Goal: Task Accomplishment & Management: Complete application form

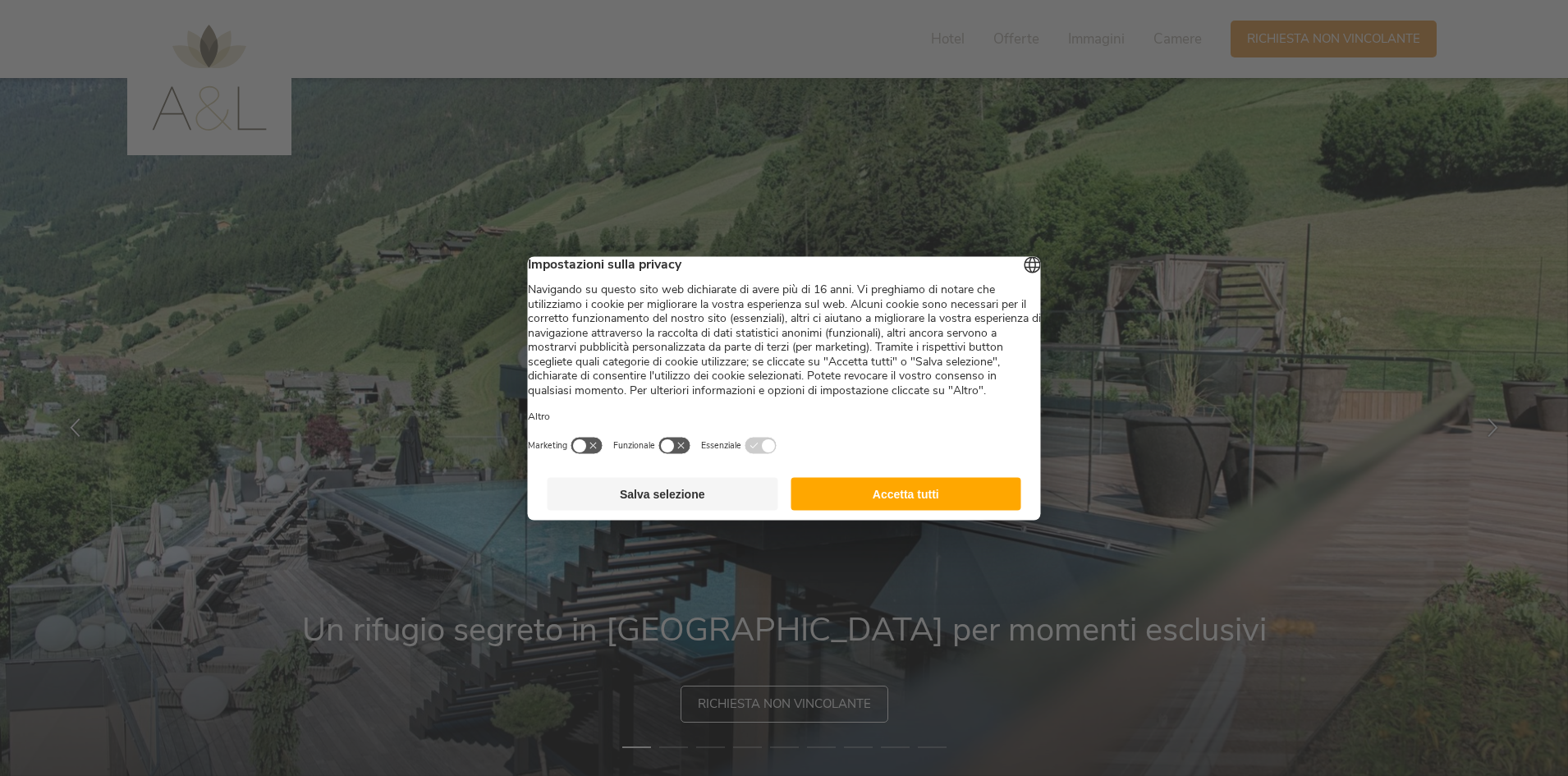
click at [875, 510] on button "Accetta tutti" at bounding box center [906, 494] width 231 height 33
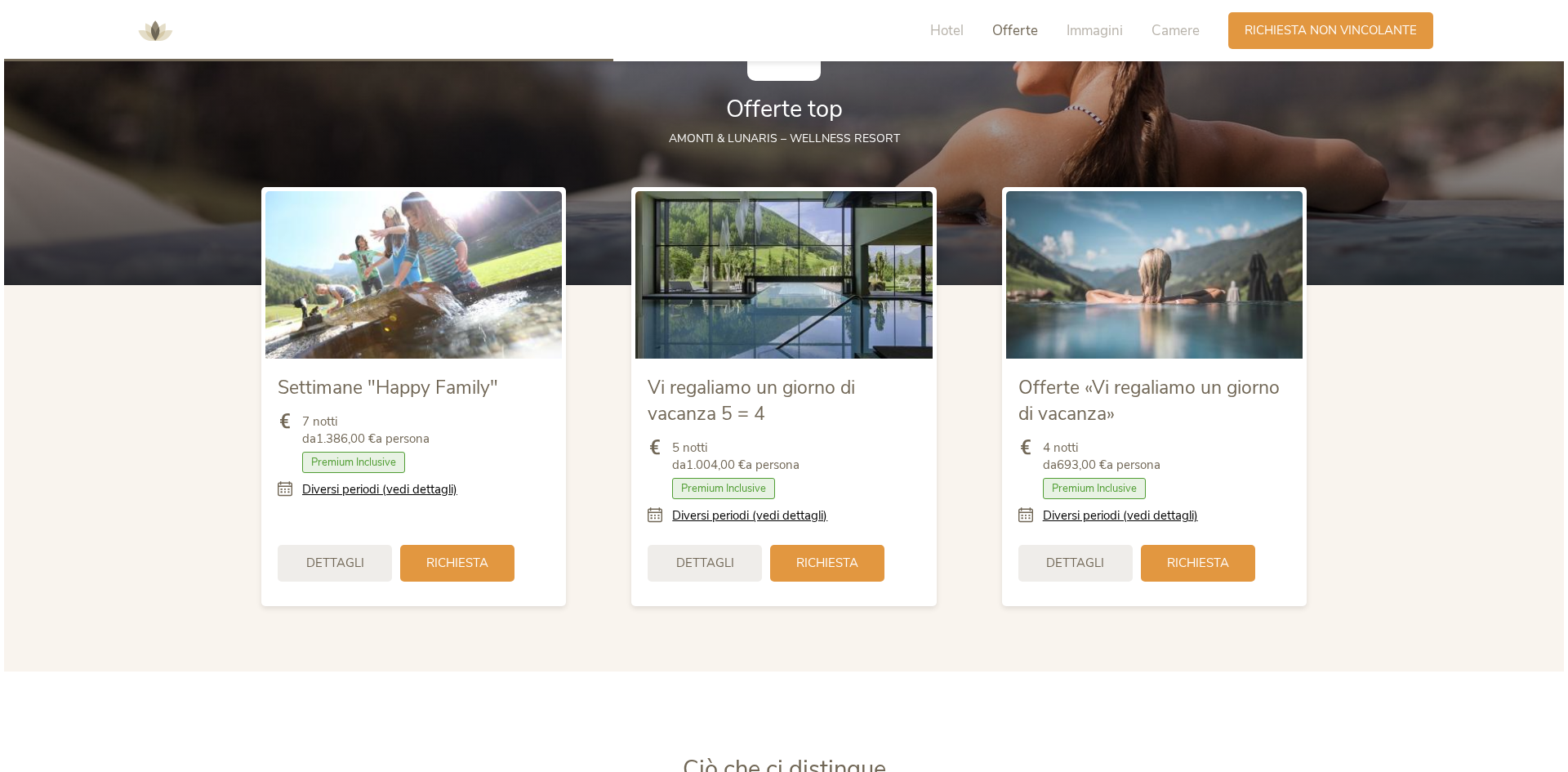
scroll to position [1923, 0]
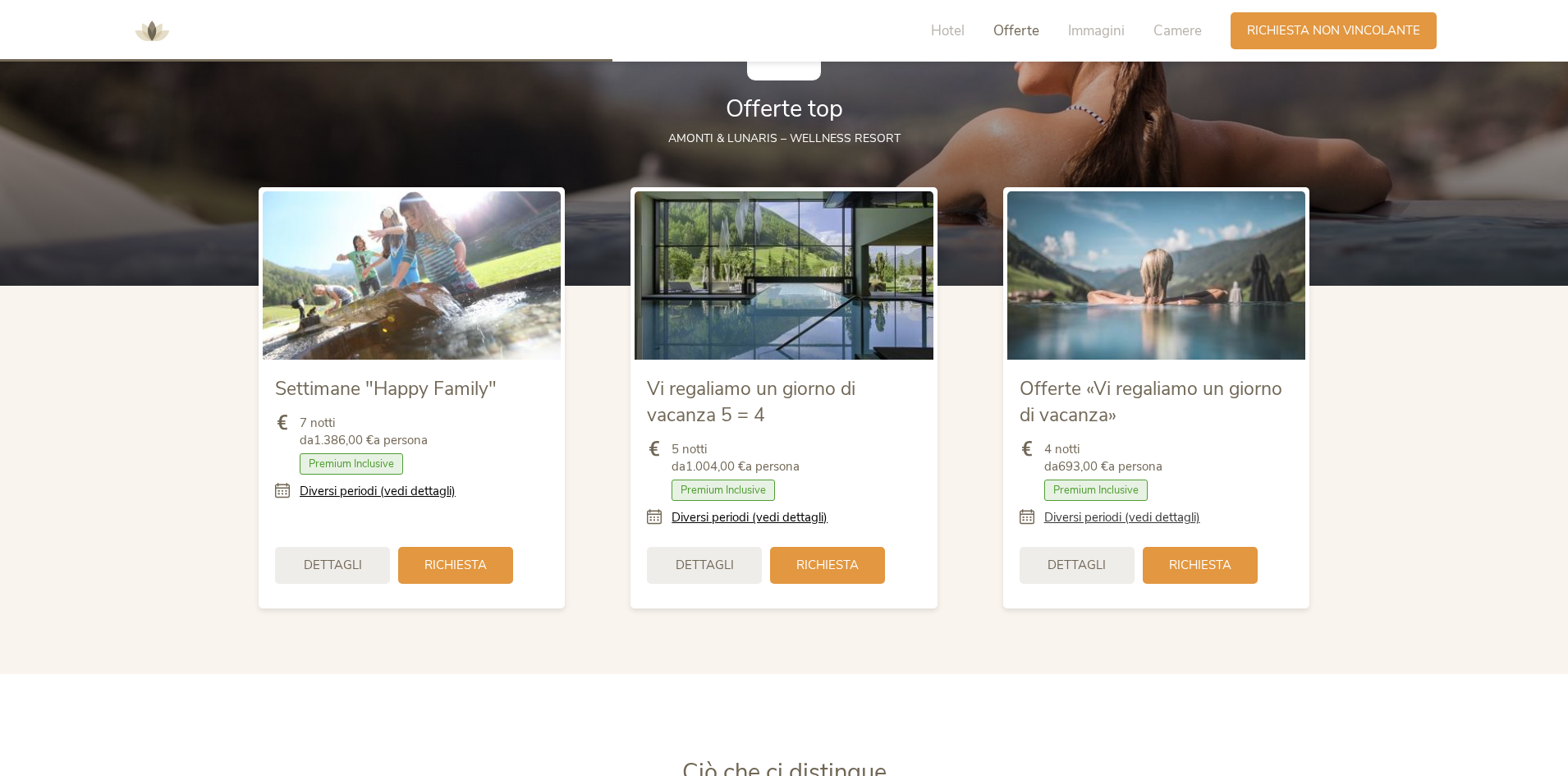
click at [1090, 521] on link "Diversi periodi (vedi dettagli)" at bounding box center [1122, 518] width 156 height 18
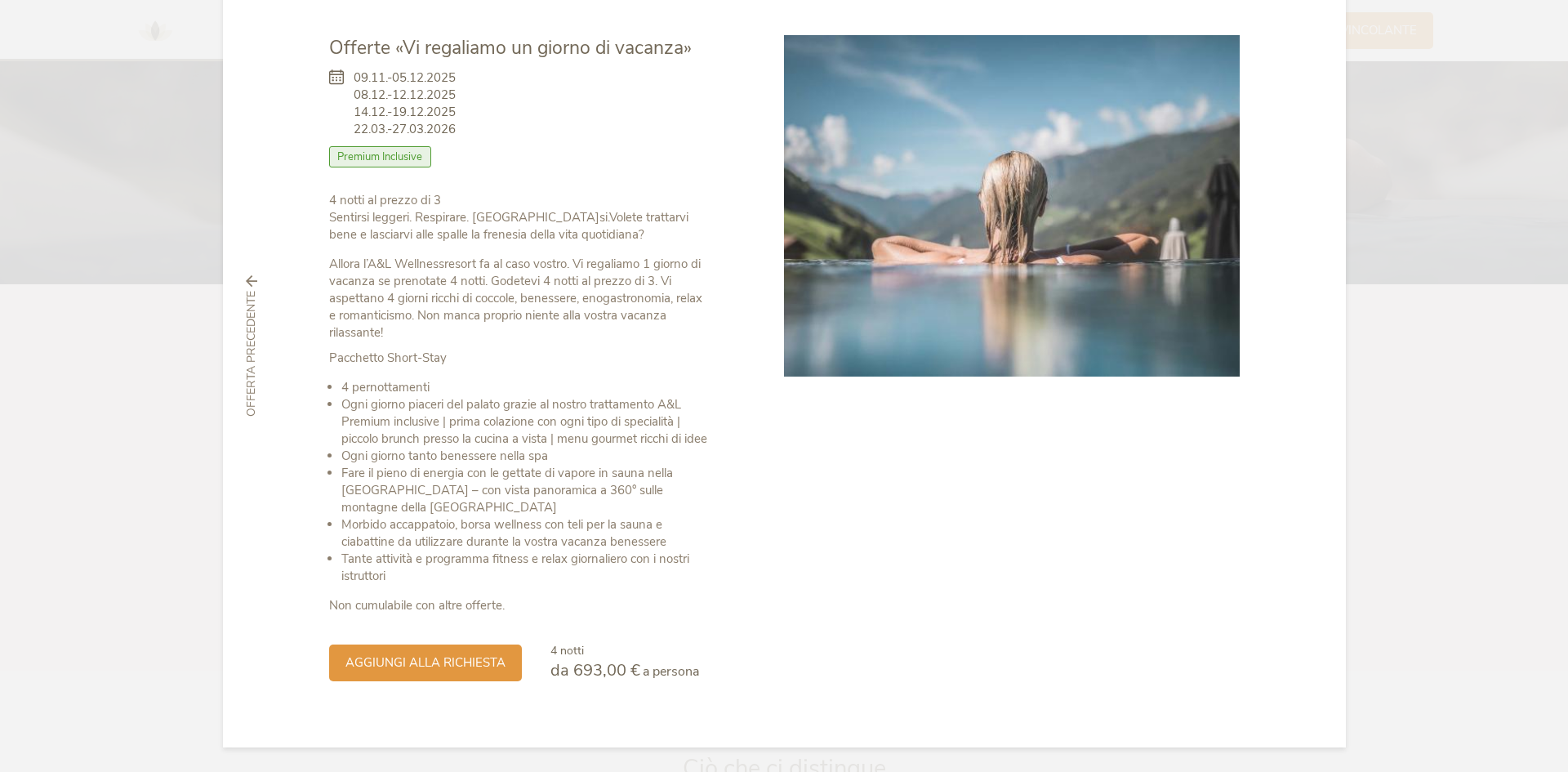
scroll to position [0, 0]
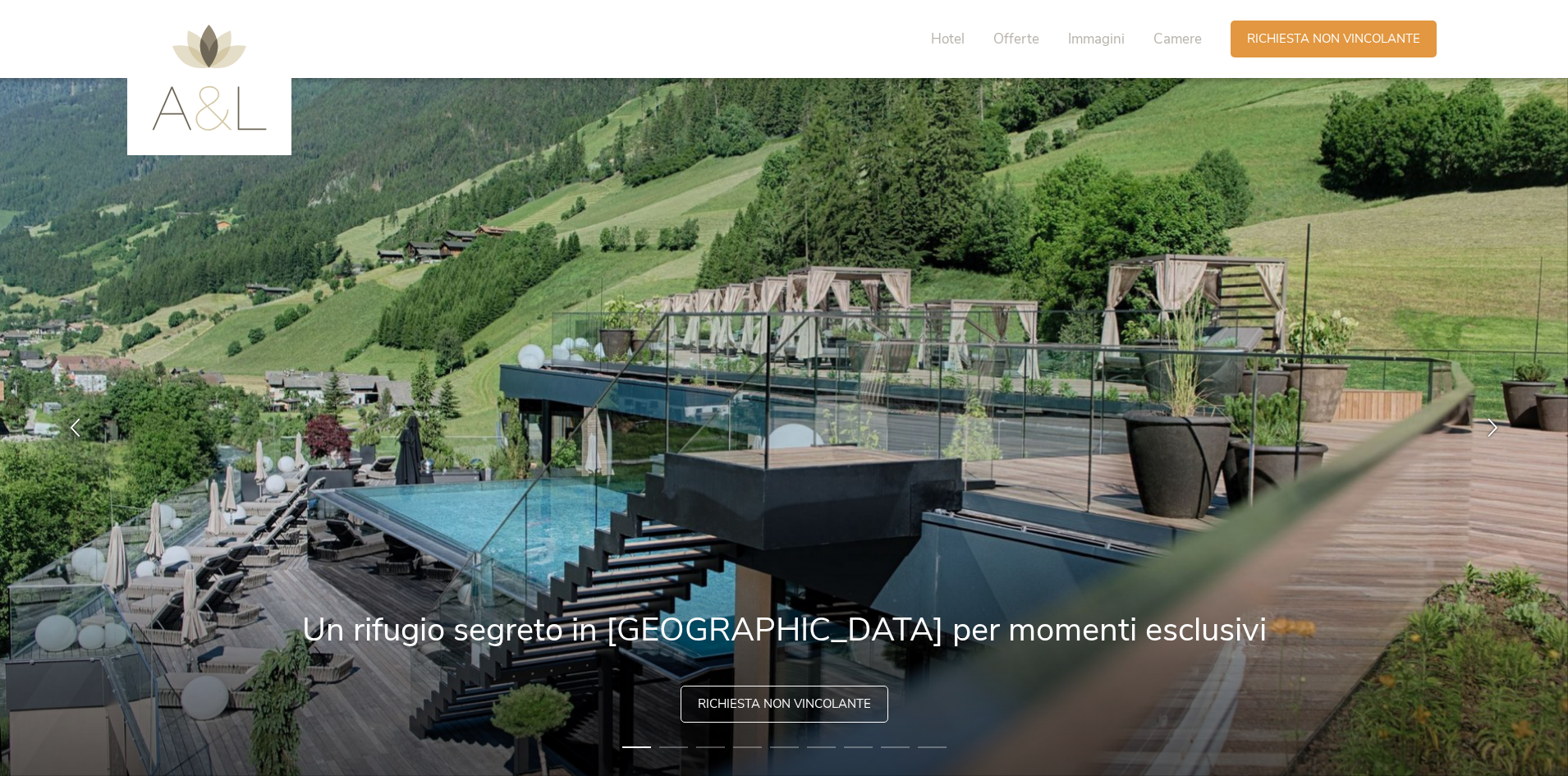
click at [930, 41] on div "Hotel Offerte Immagini Camere" at bounding box center [1070, 39] width 320 height 37
click at [935, 39] on span "Hotel" at bounding box center [947, 39] width 33 height 18
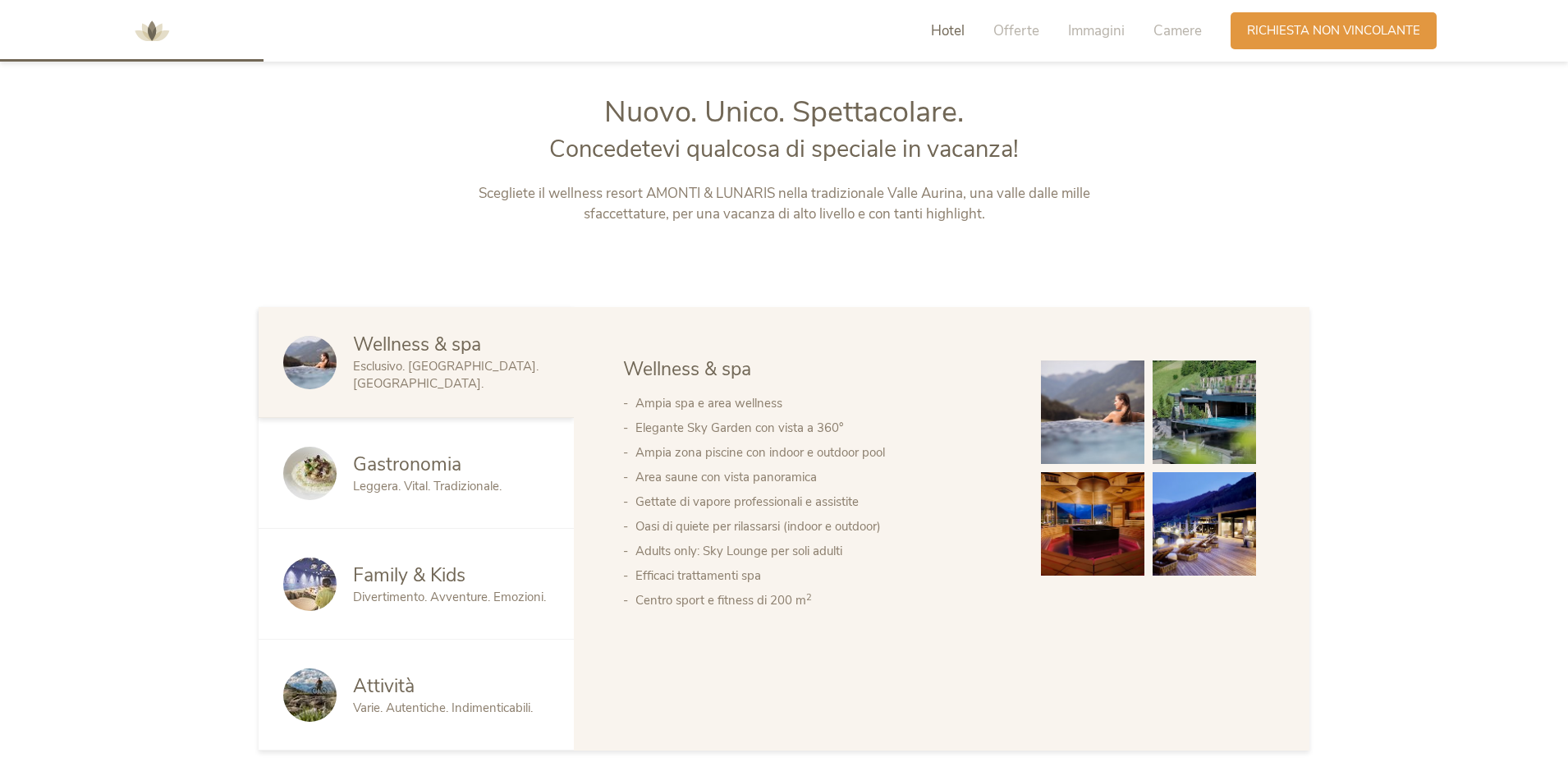
scroll to position [832, 0]
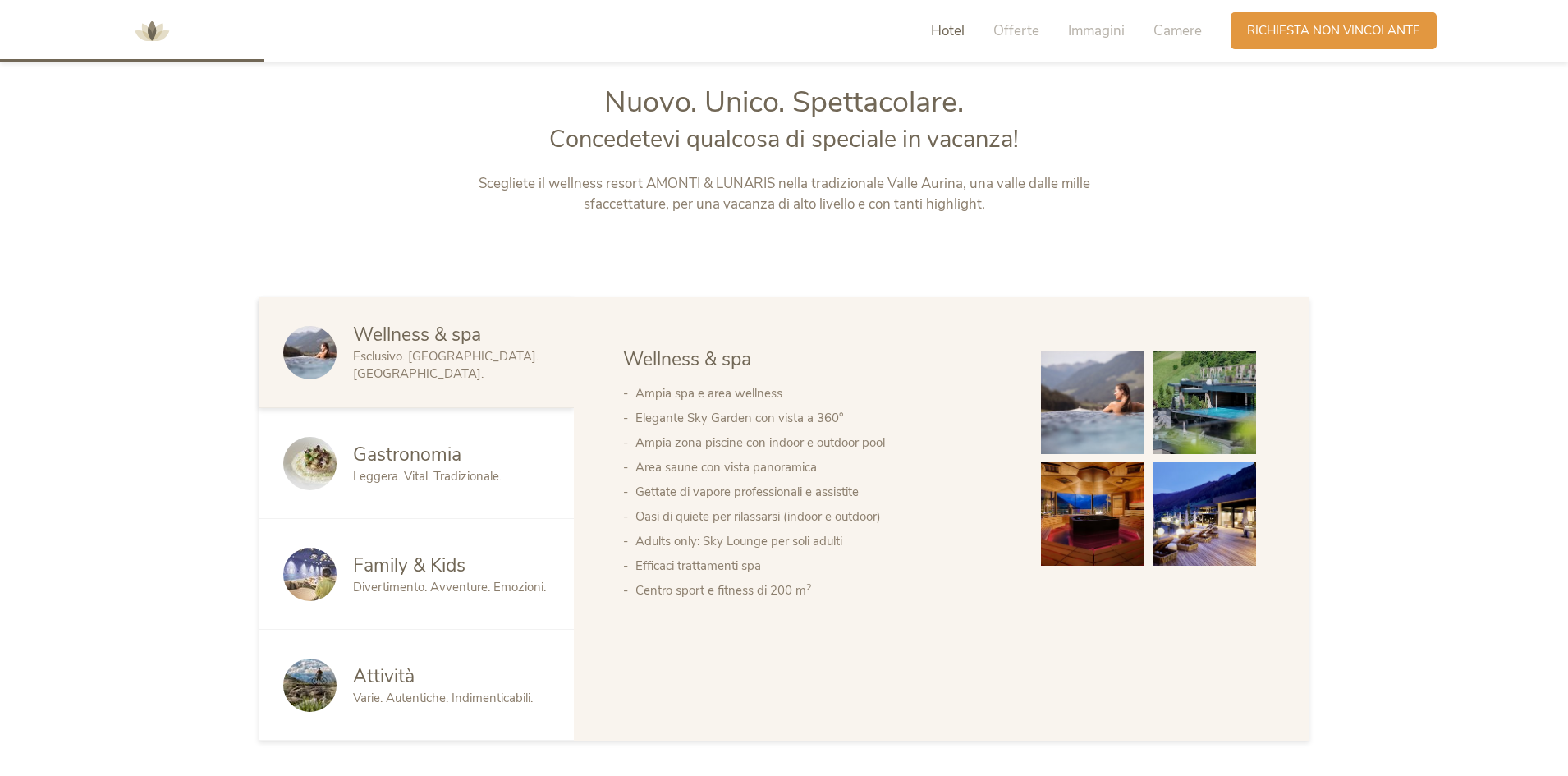
click at [358, 439] on div "Gastronomia Leggera. Vital. Tradizionale." at bounding box center [416, 463] width 315 height 111
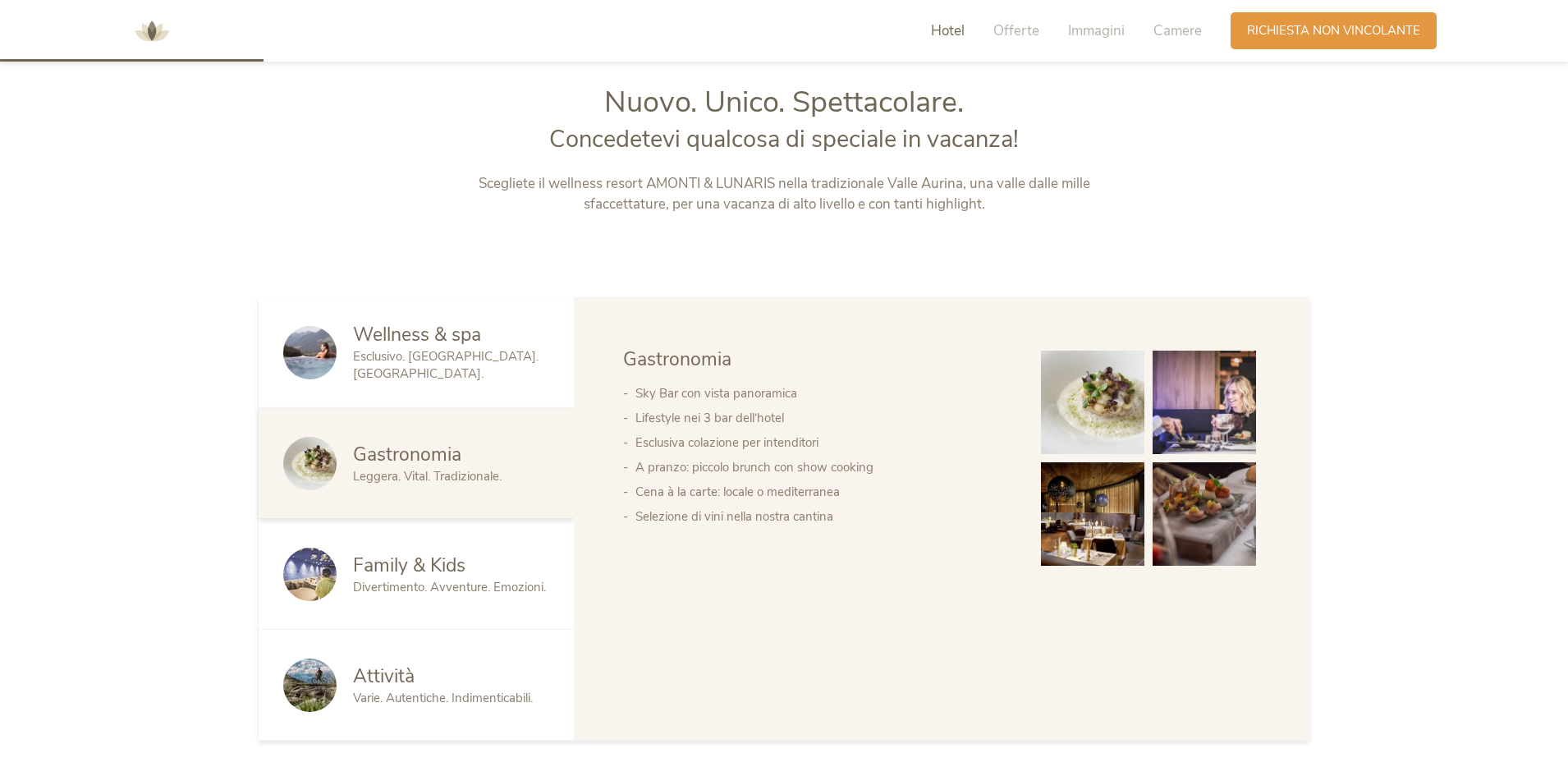
click at [457, 553] on span "Family & Kids" at bounding box center [410, 566] width 113 height 26
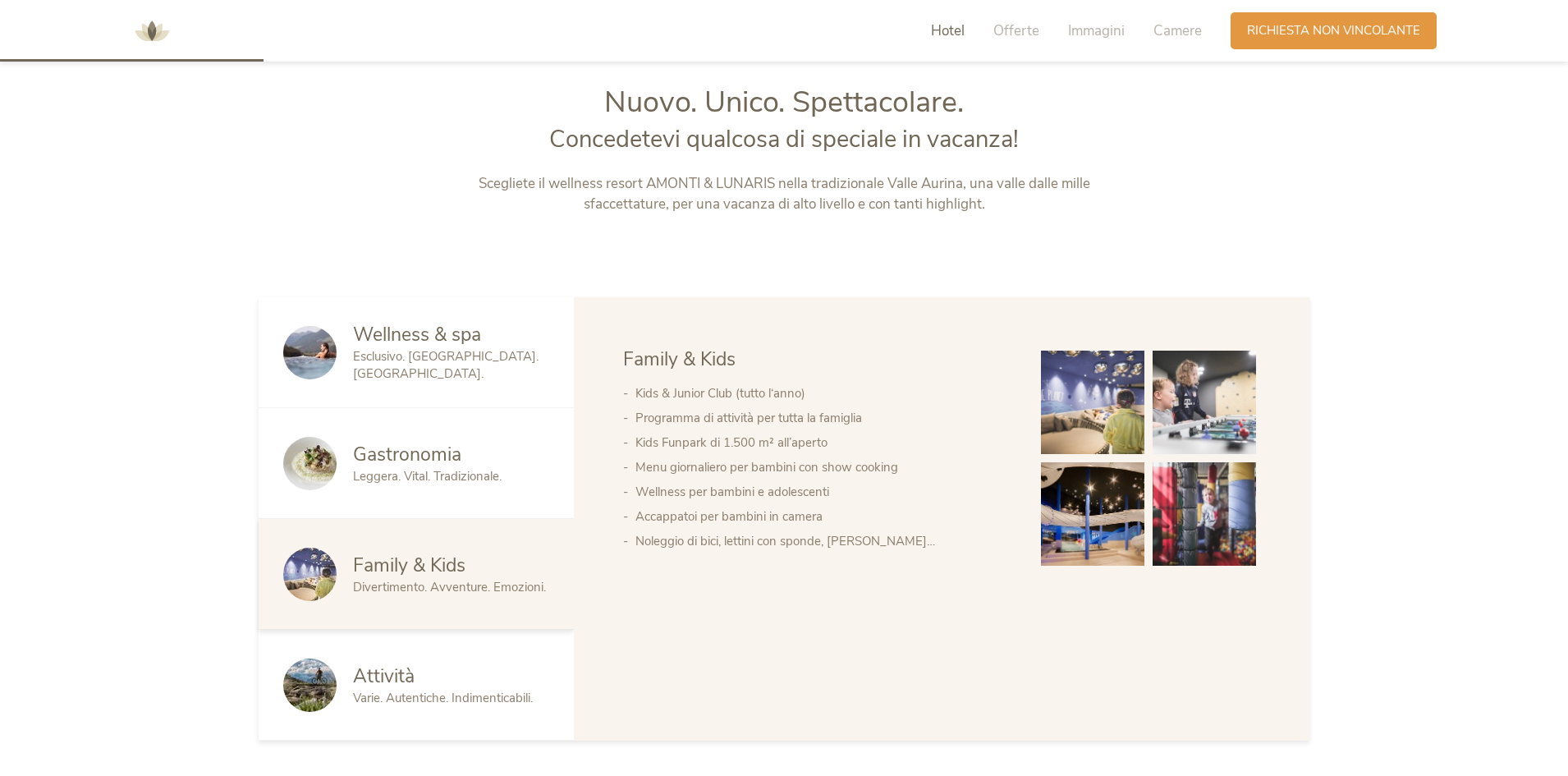
click at [441, 681] on div "Attività" at bounding box center [451, 676] width 196 height 26
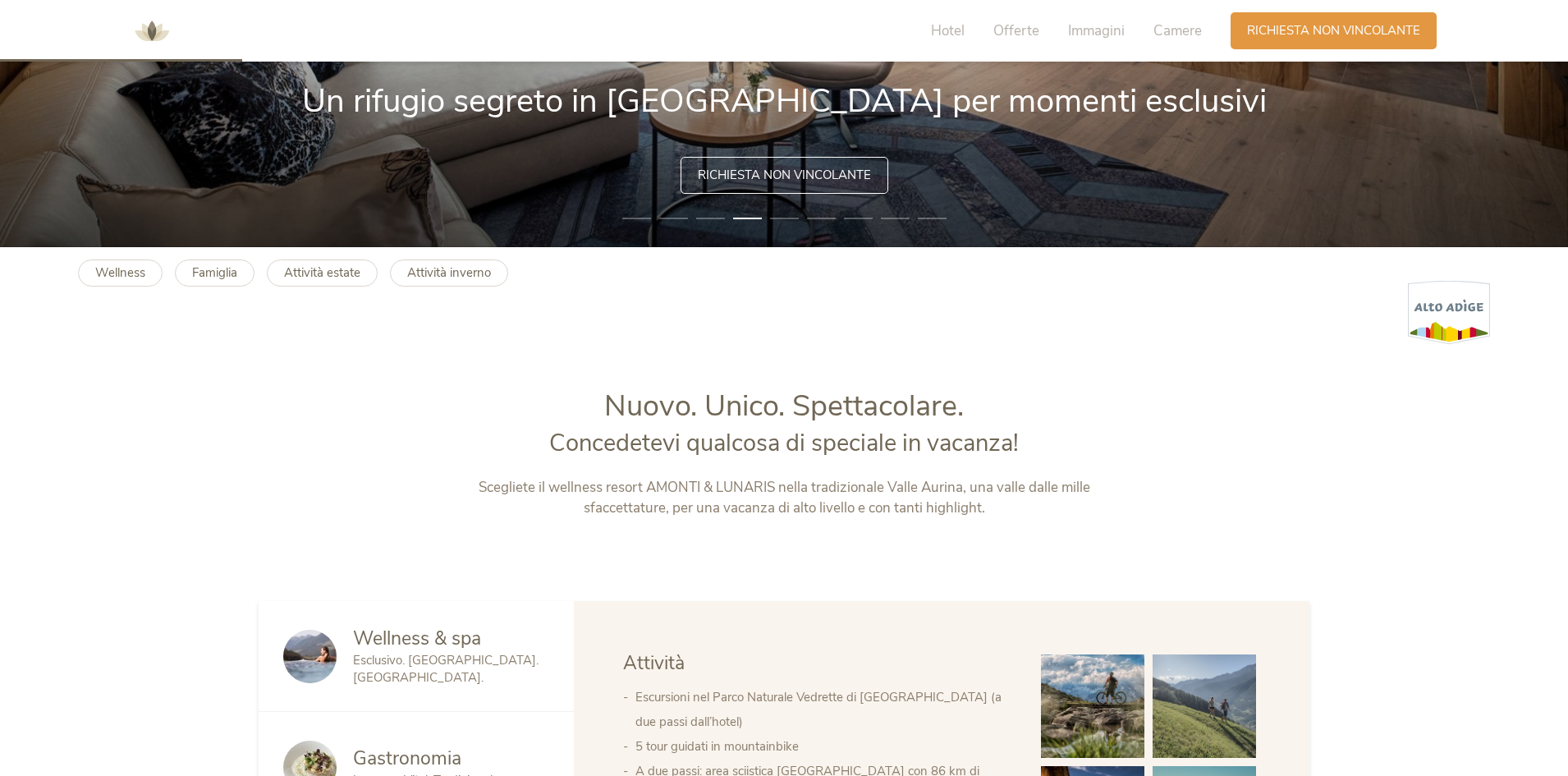
scroll to position [204, 0]
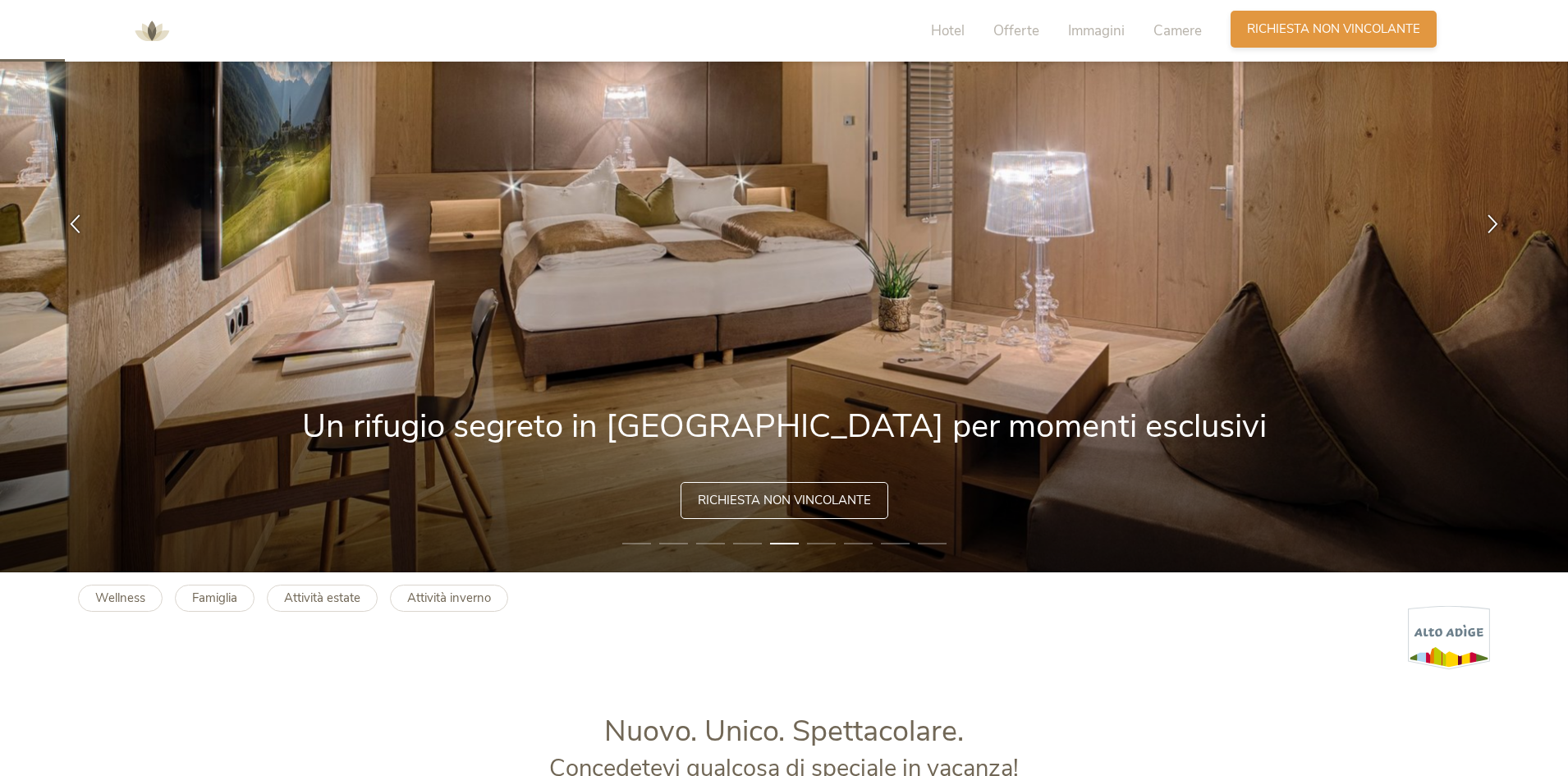
click at [1281, 39] on div "Richiesta Richiesta non vincolante" at bounding box center [1333, 30] width 206 height 37
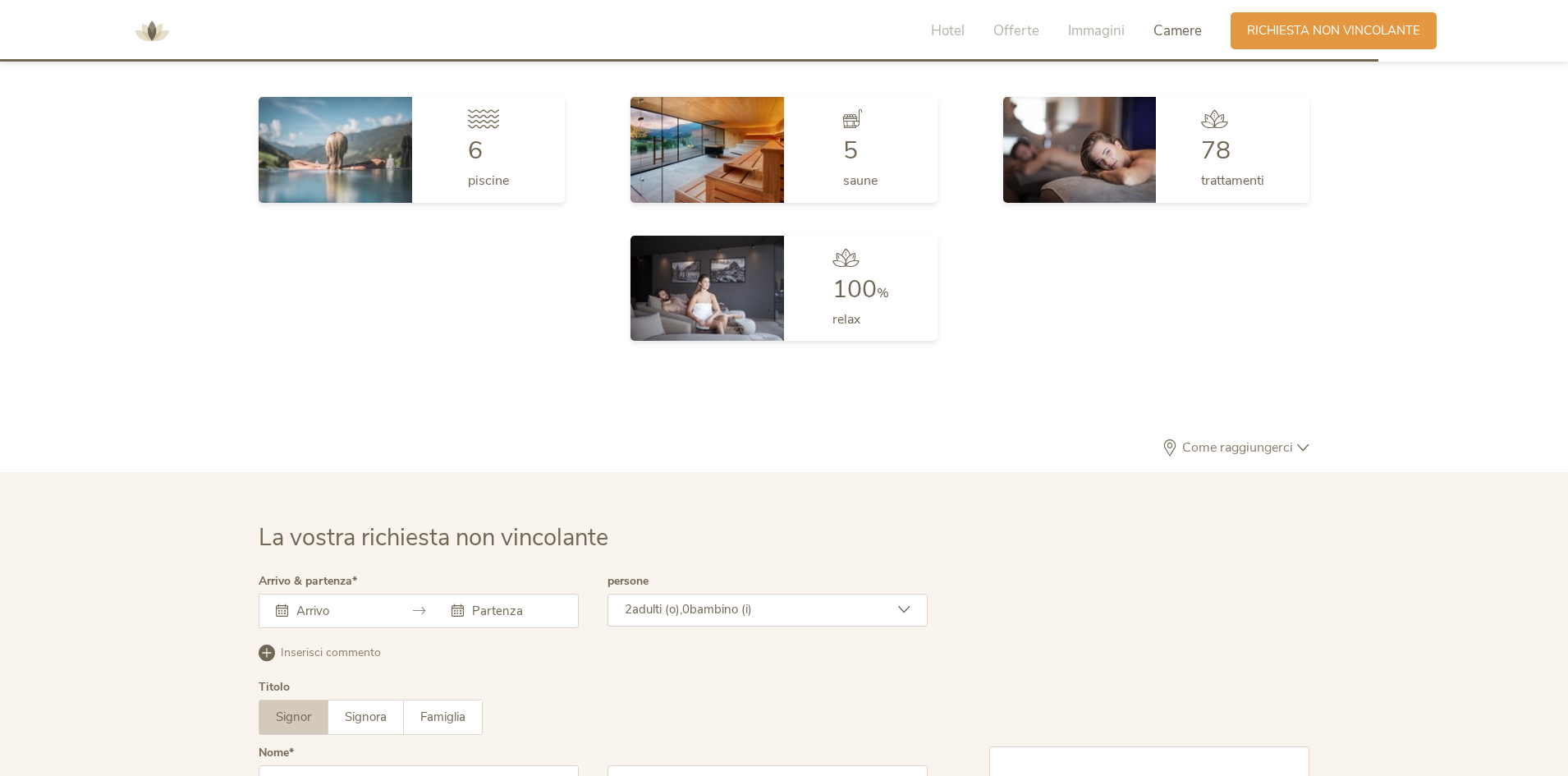
scroll to position [4948, 0]
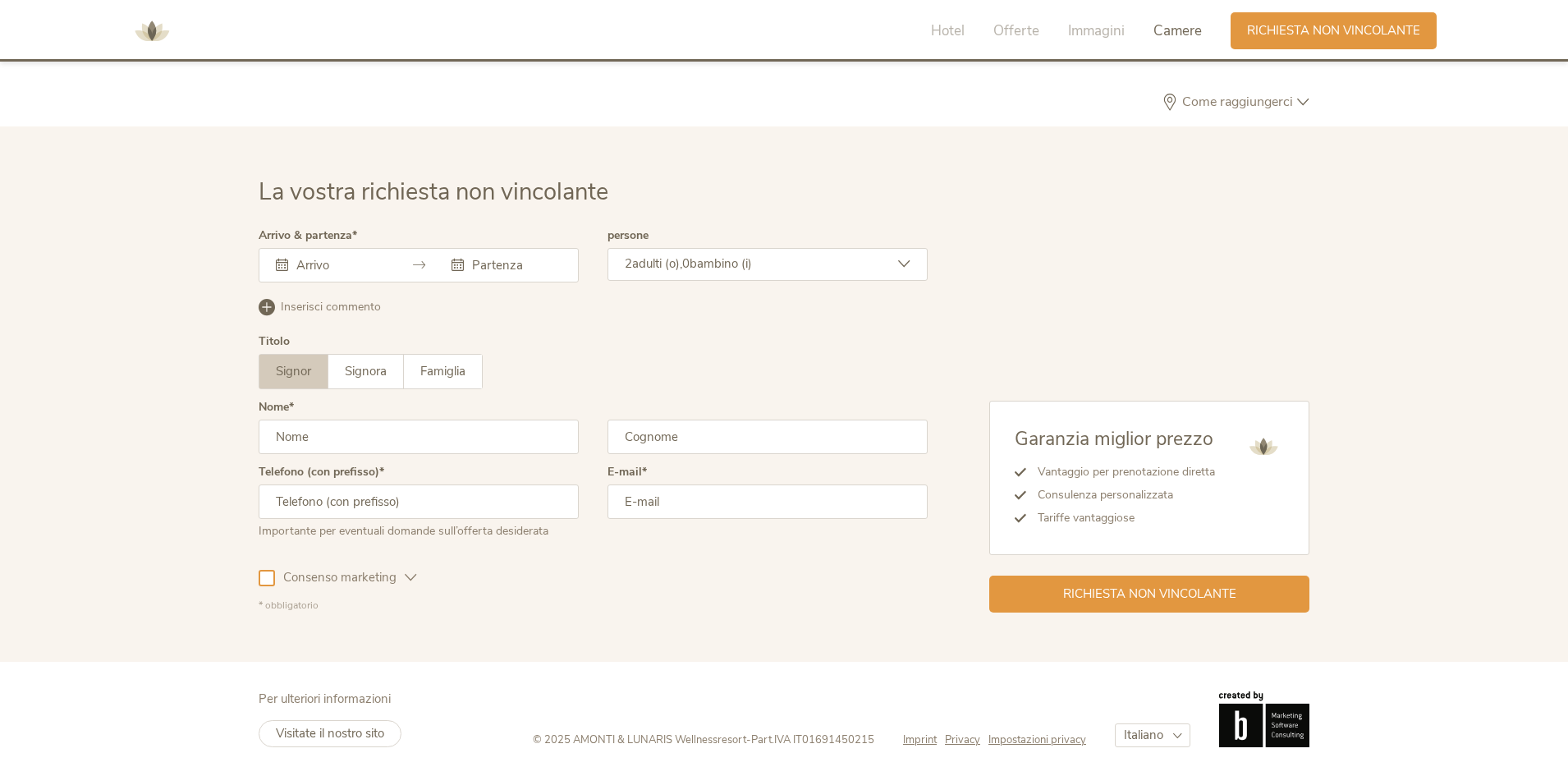
click at [358, 266] on input "text" at bounding box center [339, 266] width 93 height 17
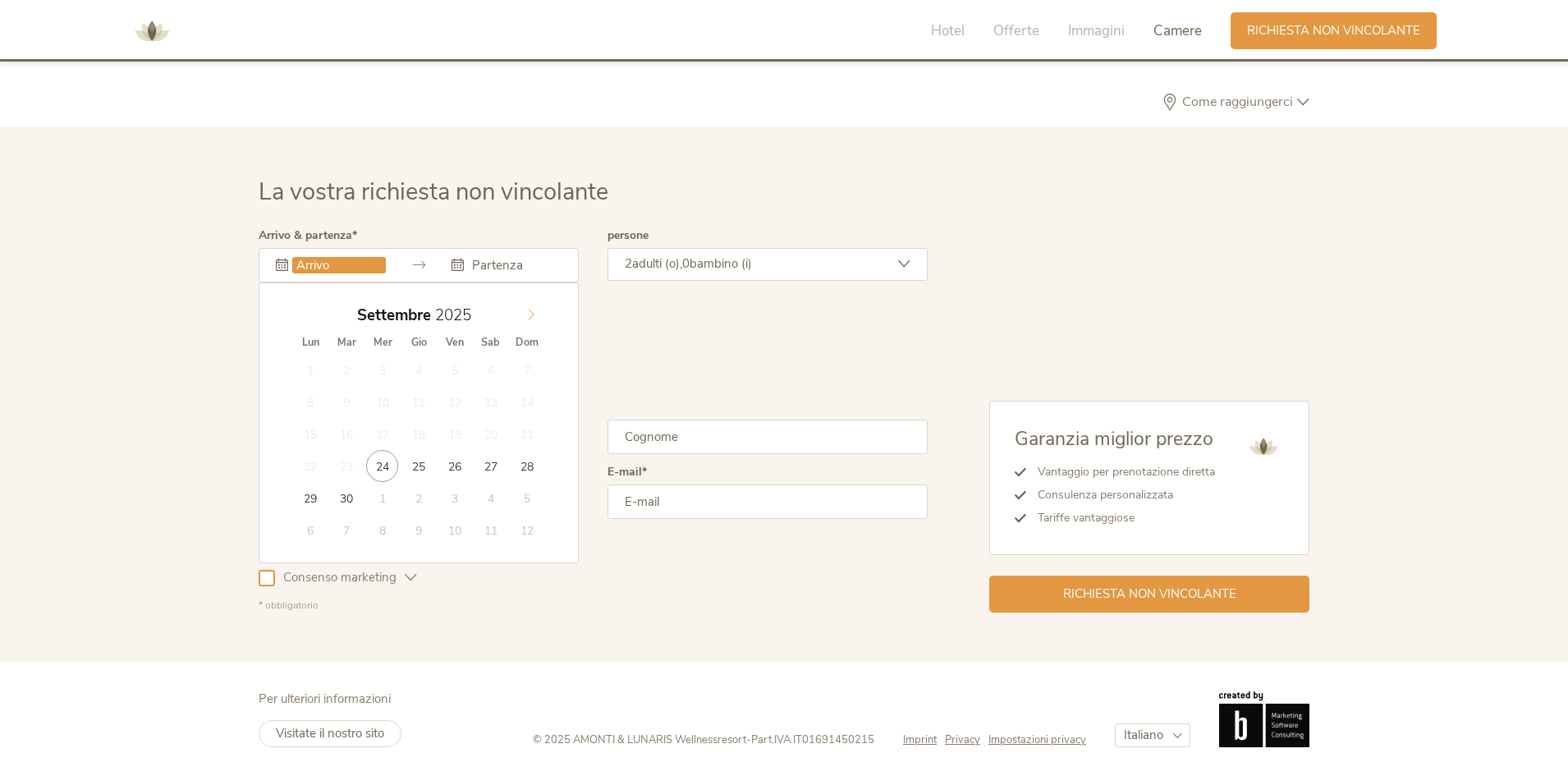
click at [532, 317] on icon at bounding box center [531, 315] width 11 height 11
type input "09.10.2025"
type input "13.10.2025"
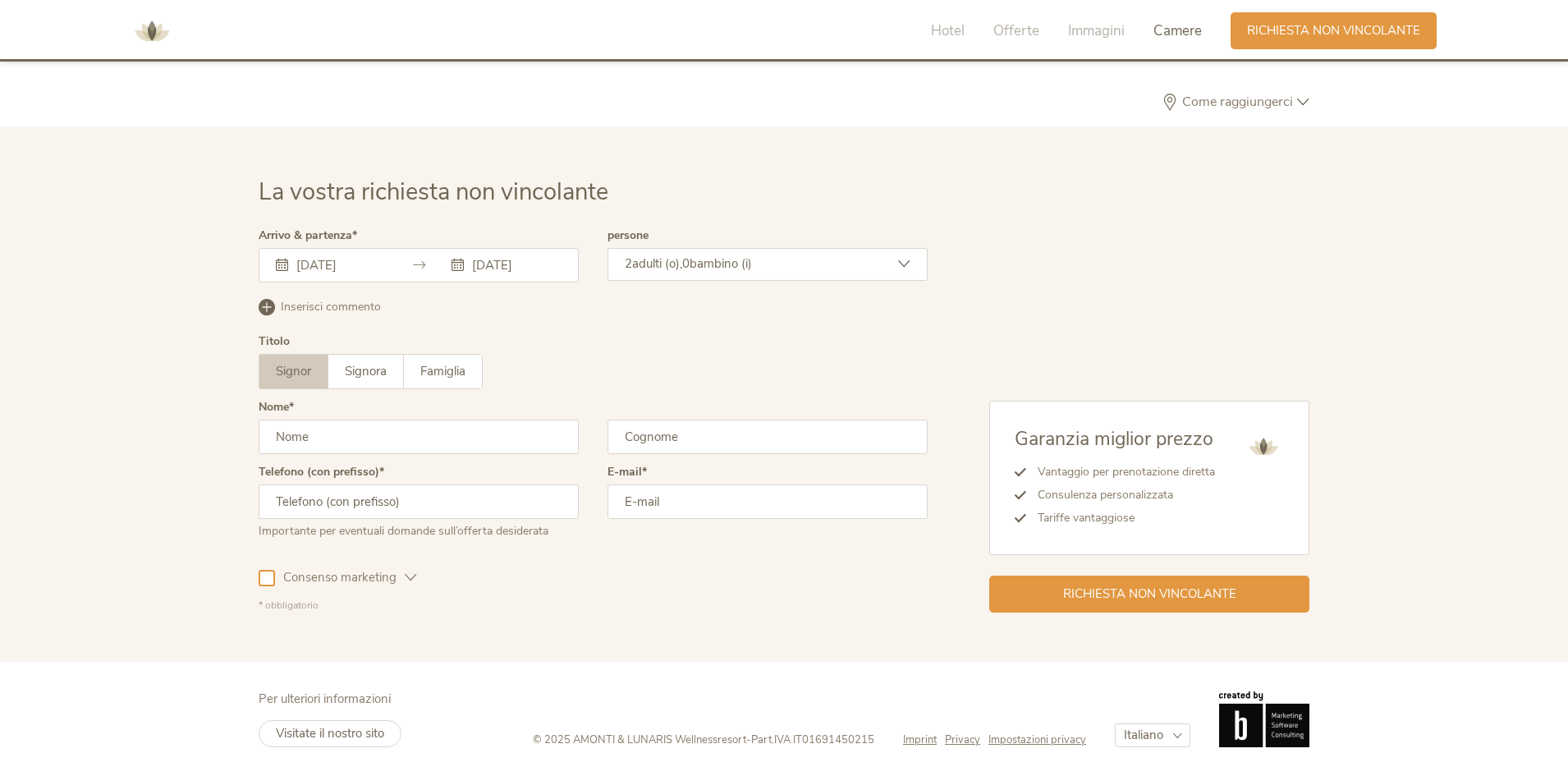
click at [328, 450] on input "text" at bounding box center [418, 436] width 320 height 34
type input "Giovanni"
click at [640, 449] on input "text" at bounding box center [767, 436] width 320 height 34
type input "Oleggini"
click at [526, 471] on div "Telefono (con prefisso) Importante per eventuali domande sull’offerta desiderata" at bounding box center [418, 508] width 320 height 86
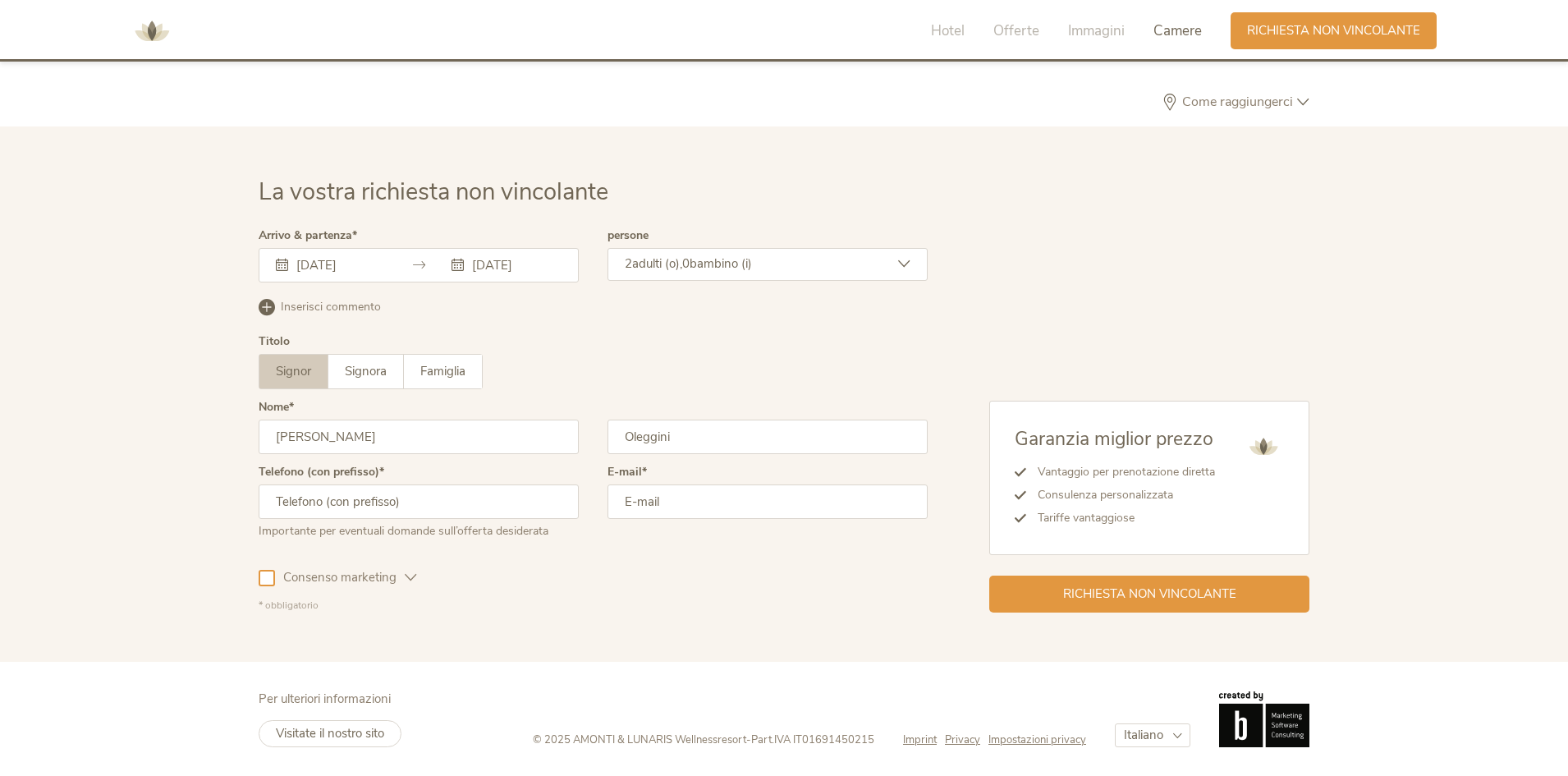
click at [493, 495] on input "text" at bounding box center [418, 501] width 320 height 34
type input "00393922895428"
click at [690, 511] on input "email" at bounding box center [767, 501] width 320 height 34
type input "giovannioleggini@gmail.com"
click at [267, 579] on div at bounding box center [267, 579] width 17 height 17
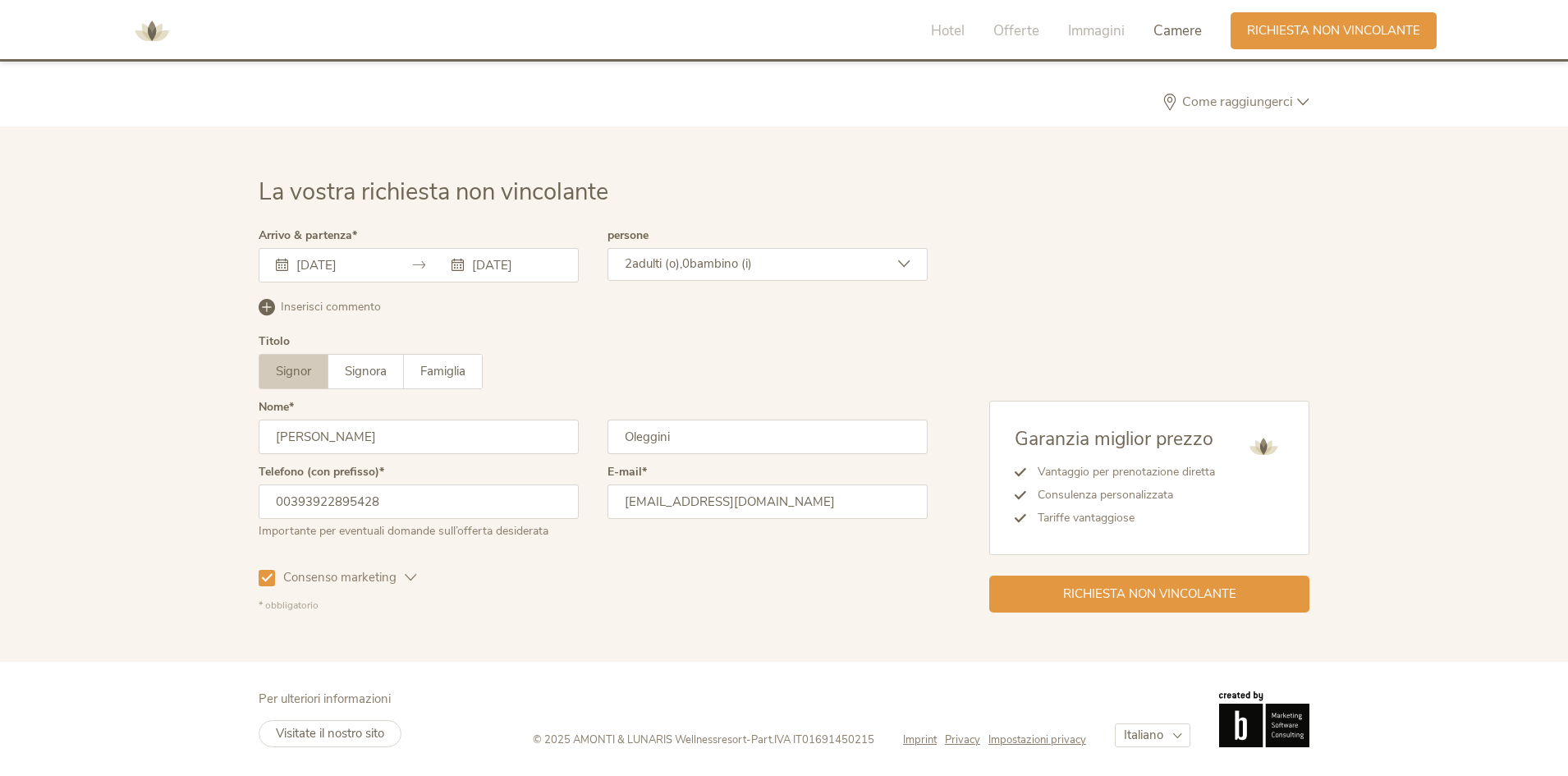
click at [412, 571] on icon at bounding box center [410, 577] width 12 height 12
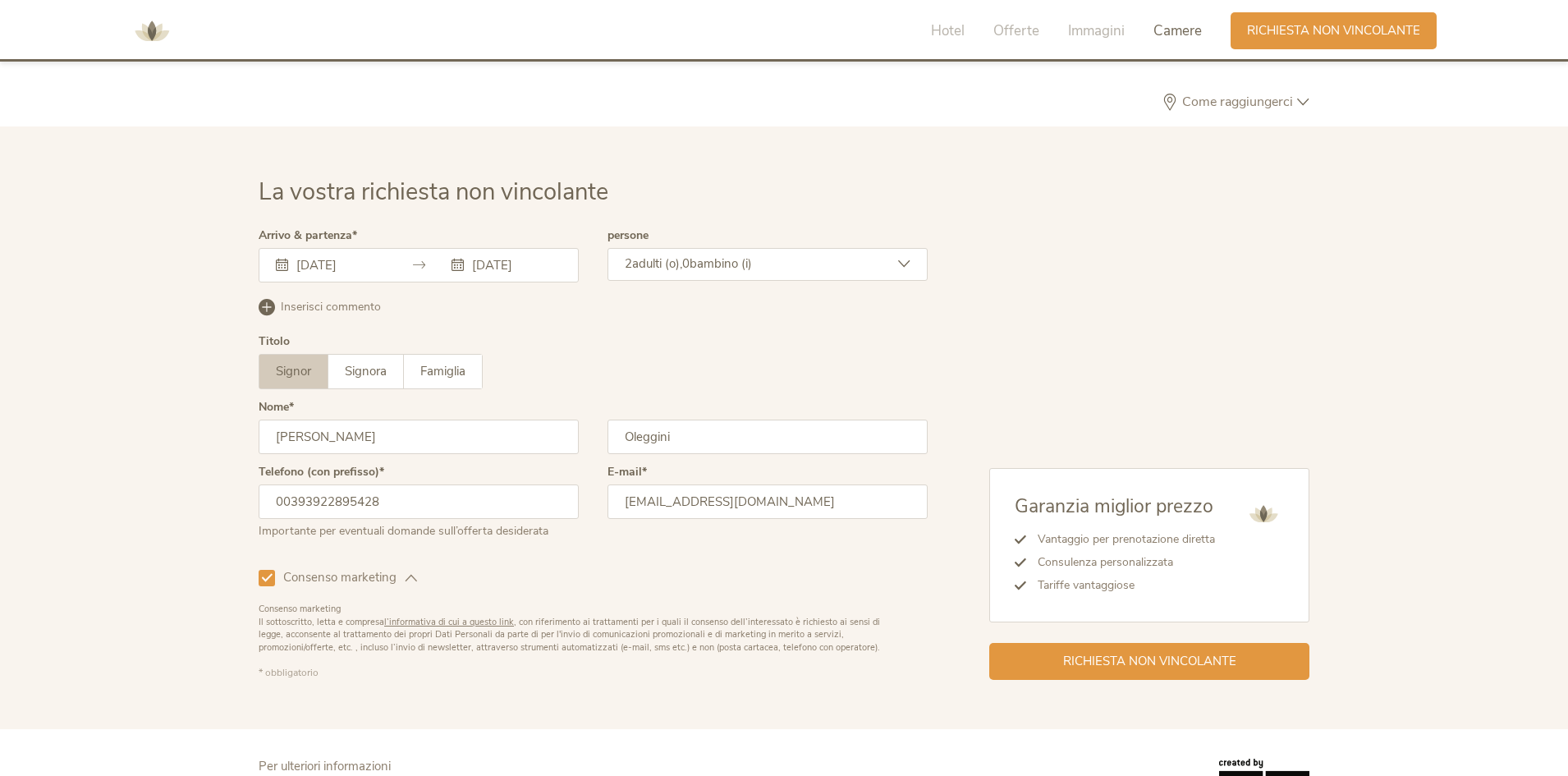
click at [412, 571] on icon at bounding box center [410, 577] width 12 height 12
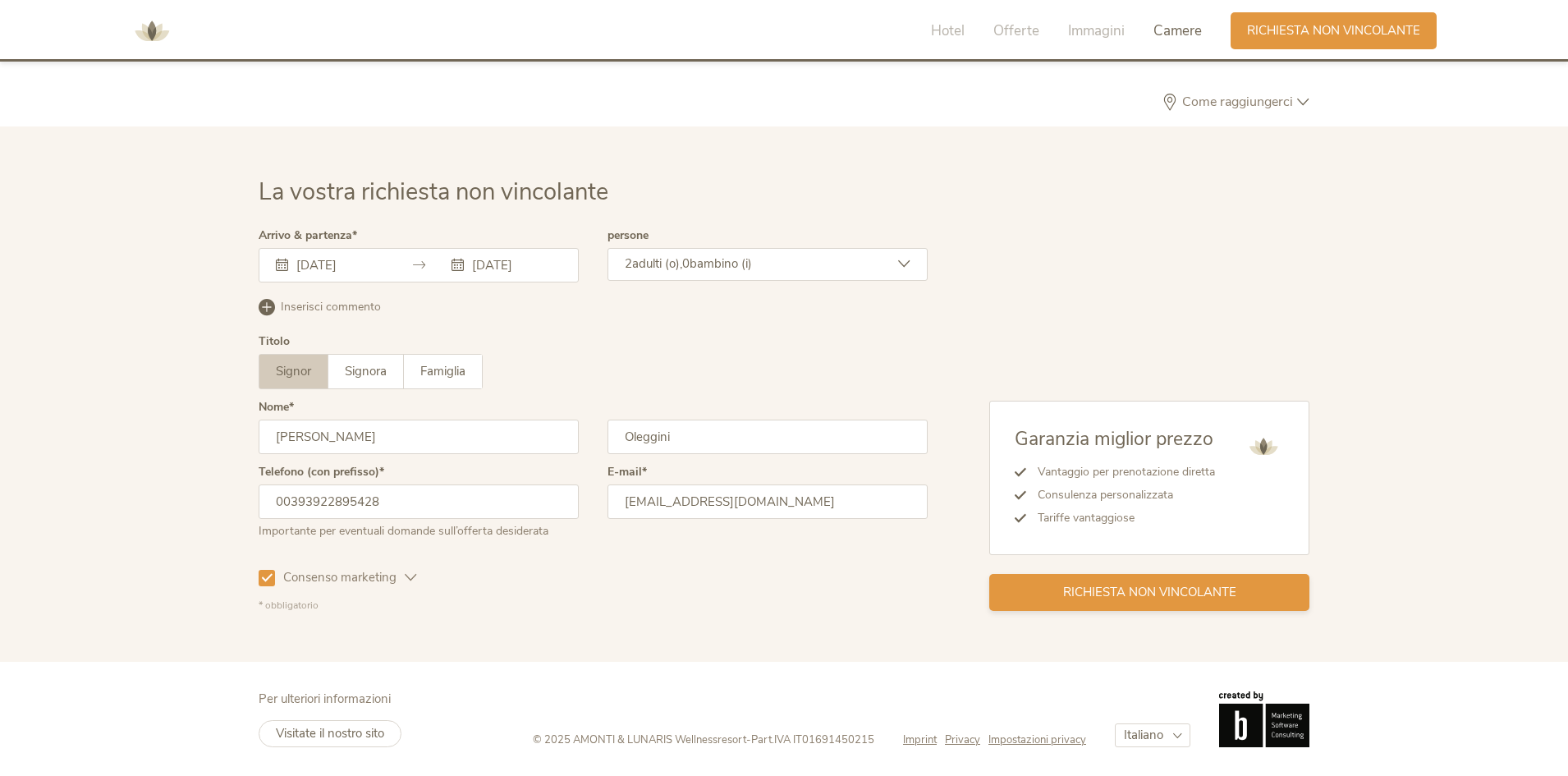
click at [1101, 597] on span "Richiesta non vincolante" at bounding box center [1149, 592] width 173 height 18
